Goal: Information Seeking & Learning: Check status

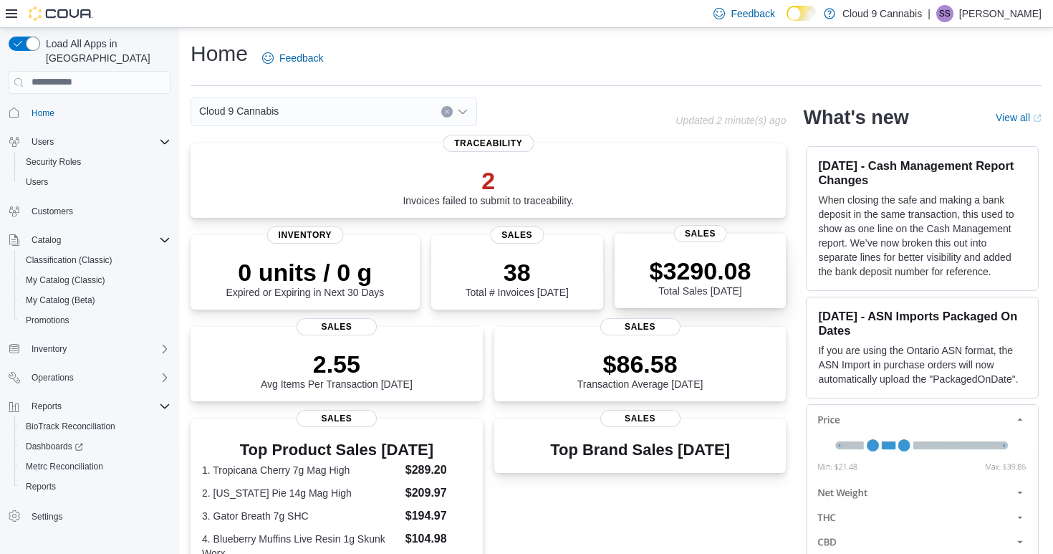
click at [706, 281] on p "$3290.08" at bounding box center [701, 270] width 102 height 29
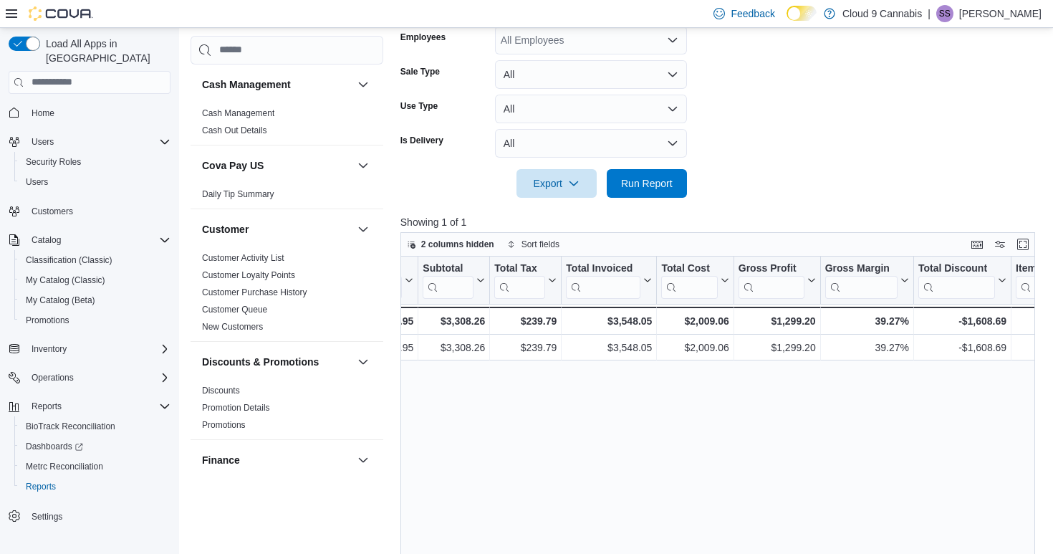
scroll to position [0, 513]
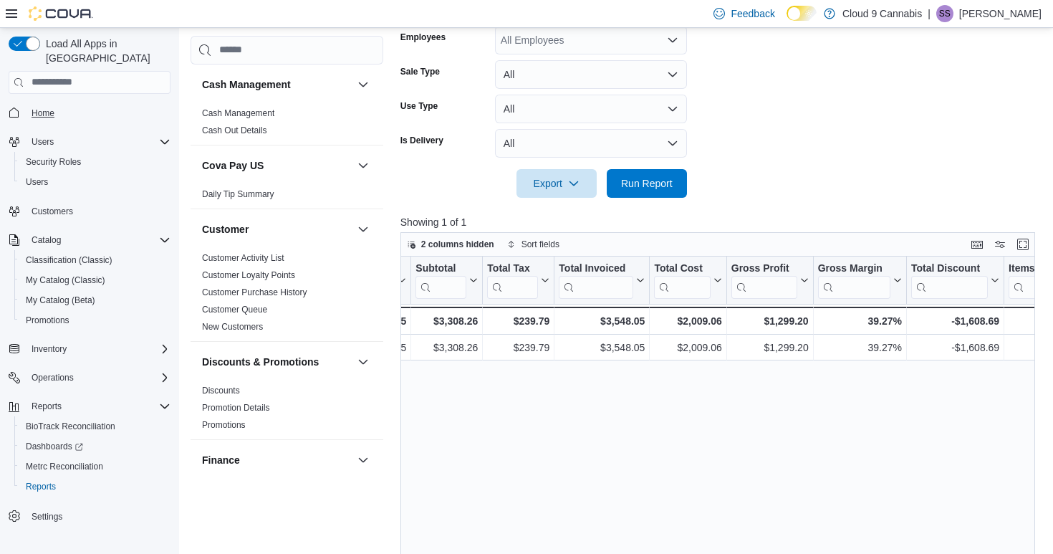
click at [45, 107] on span "Home" at bounding box center [43, 112] width 23 height 11
